Goal: Information Seeking & Learning: Learn about a topic

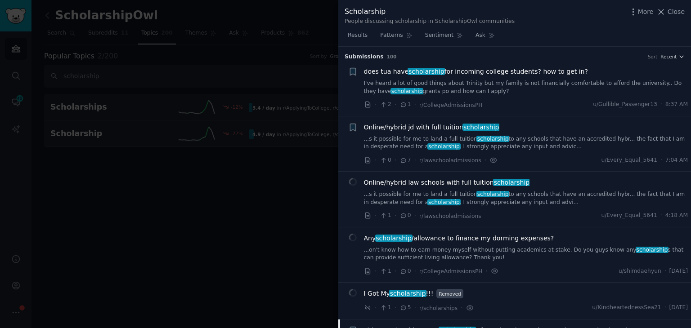
drag, startPoint x: 669, startPoint y: 14, endPoint x: 670, endPoint y: 51, distance: 36.9
click at [669, 14] on span "Close" at bounding box center [676, 11] width 17 height 9
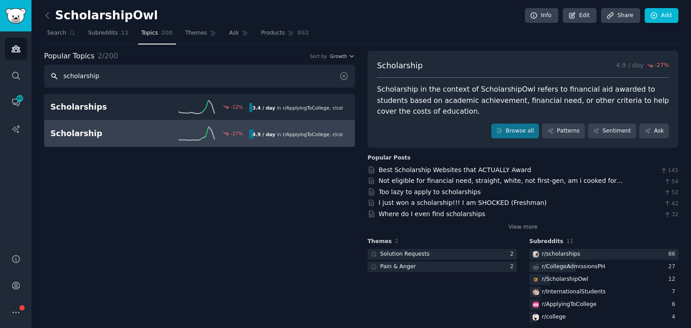
click at [120, 76] on input "scholarship" at bounding box center [199, 76] width 311 height 23
click at [532, 130] on link "Browse all" at bounding box center [515, 131] width 48 height 15
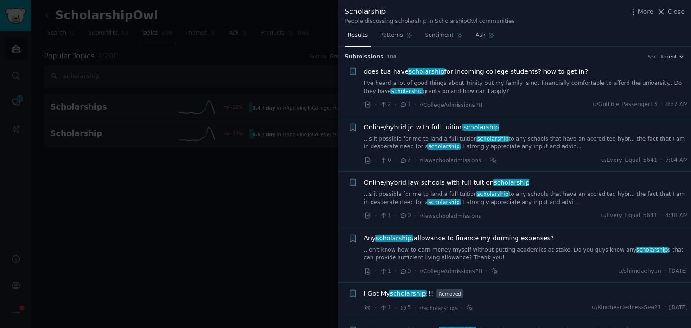
click at [470, 90] on link "I've heard a lot of good things about Trinity but my family is not financially …" at bounding box center [526, 88] width 324 height 16
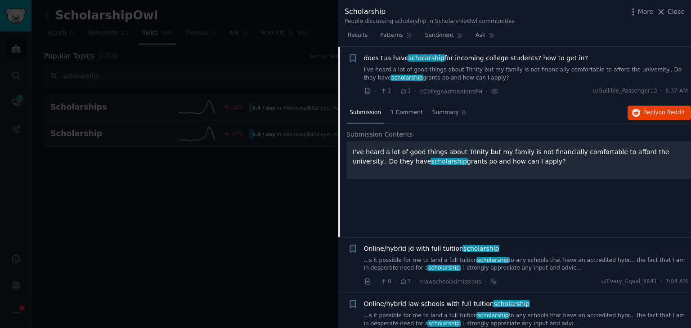
scroll to position [14, 0]
click at [469, 152] on p "I've heard a lot of good things about Trinity but my family is not financially …" at bounding box center [519, 156] width 332 height 19
copy p "Trinity"
drag, startPoint x: 653, startPoint y: 112, endPoint x: 512, endPoint y: 168, distance: 151.6
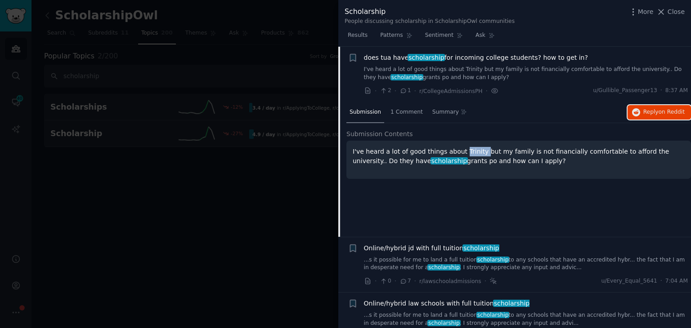
click at [653, 112] on span "Reply on Reddit" at bounding box center [663, 112] width 41 height 8
